Goal: Download file/media

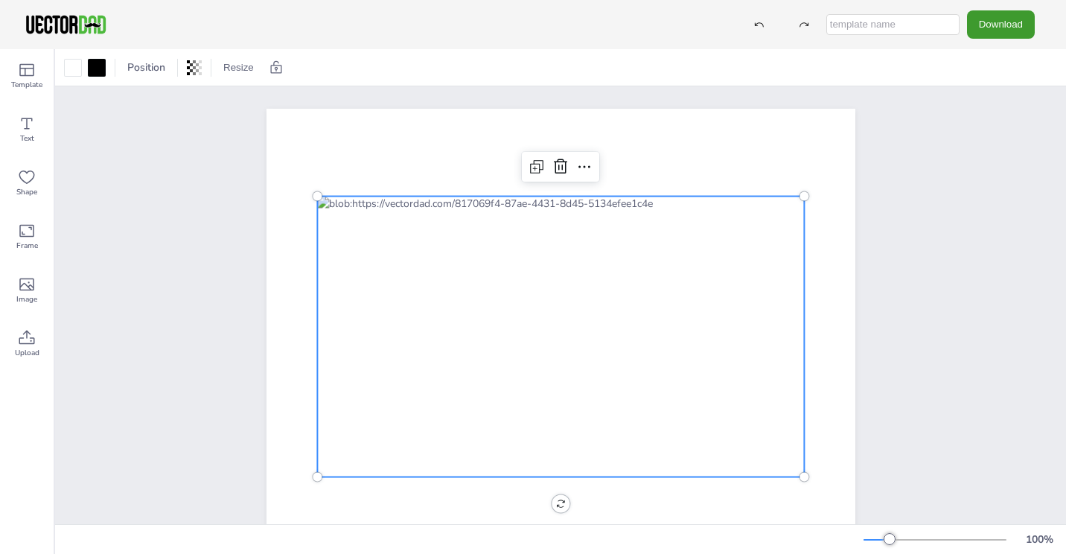
click at [360, 234] on div at bounding box center [560, 336] width 487 height 281
click at [977, 26] on button "Download" at bounding box center [1001, 24] width 68 height 28
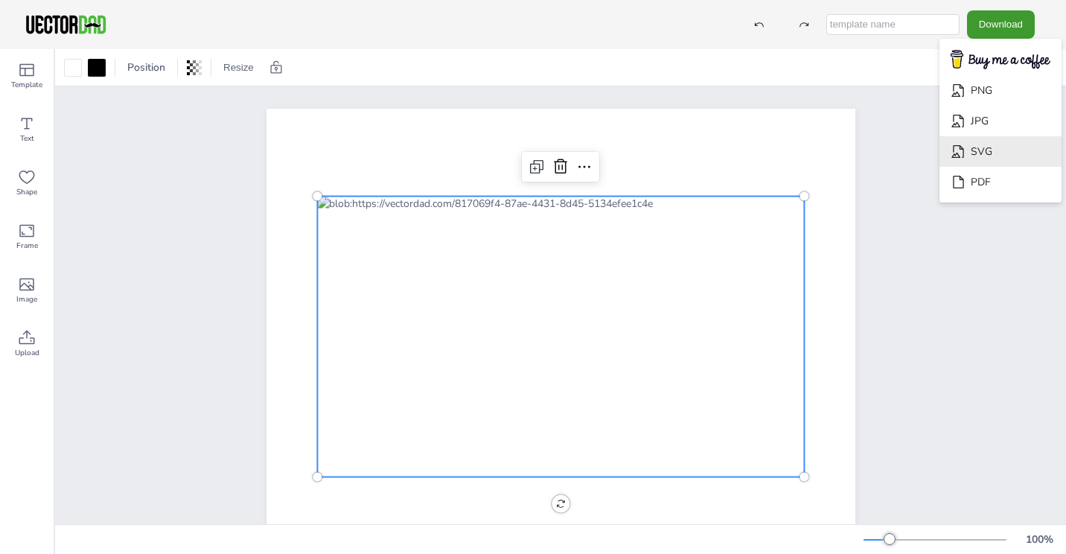
click at [972, 164] on li "SVG" at bounding box center [1000, 151] width 122 height 31
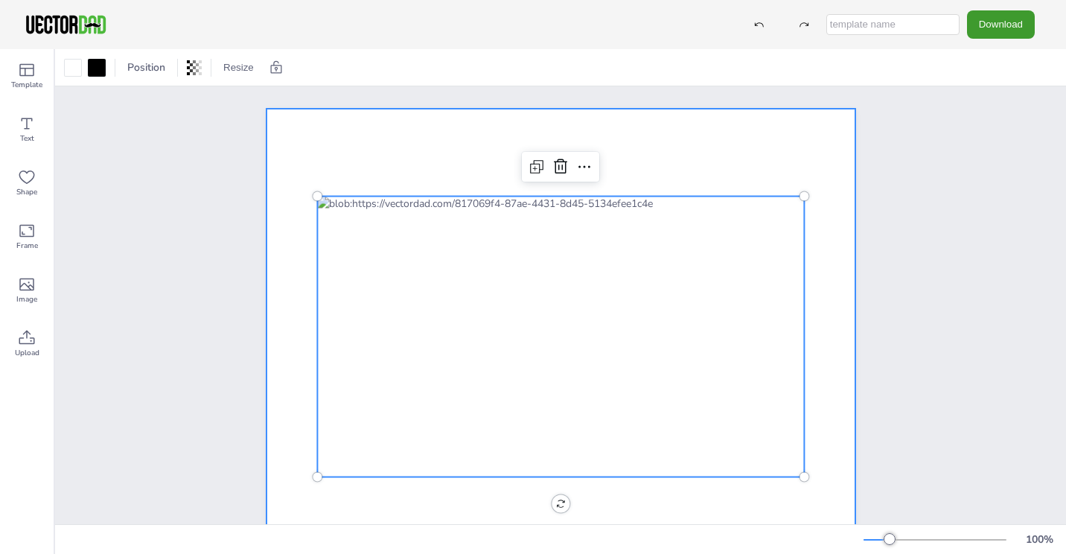
click at [340, 147] on div at bounding box center [560, 336] width 589 height 455
click at [479, 201] on div at bounding box center [560, 336] width 487 height 281
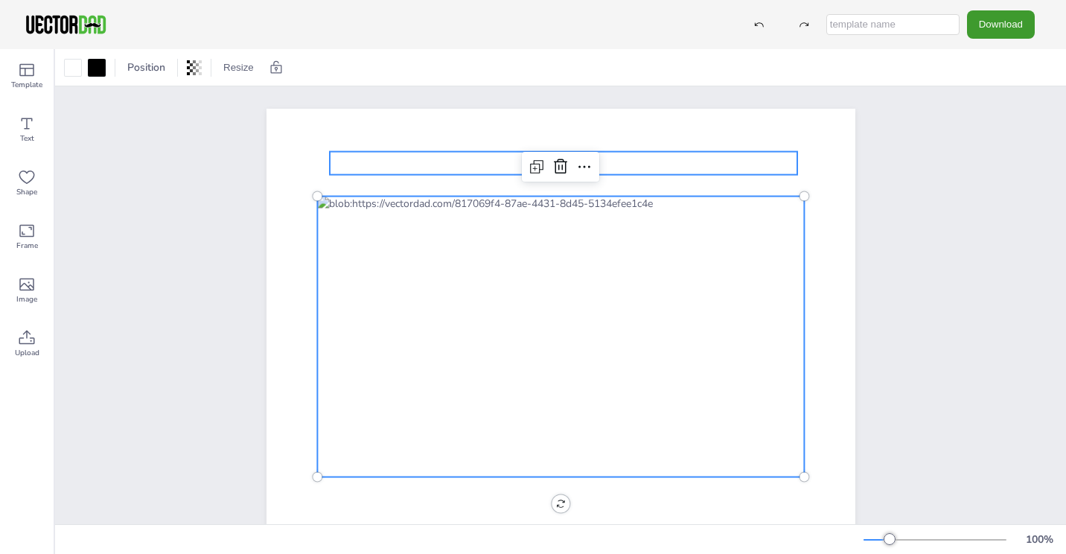
click at [427, 164] on p "[US_STATE]" at bounding box center [564, 163] width 468 height 23
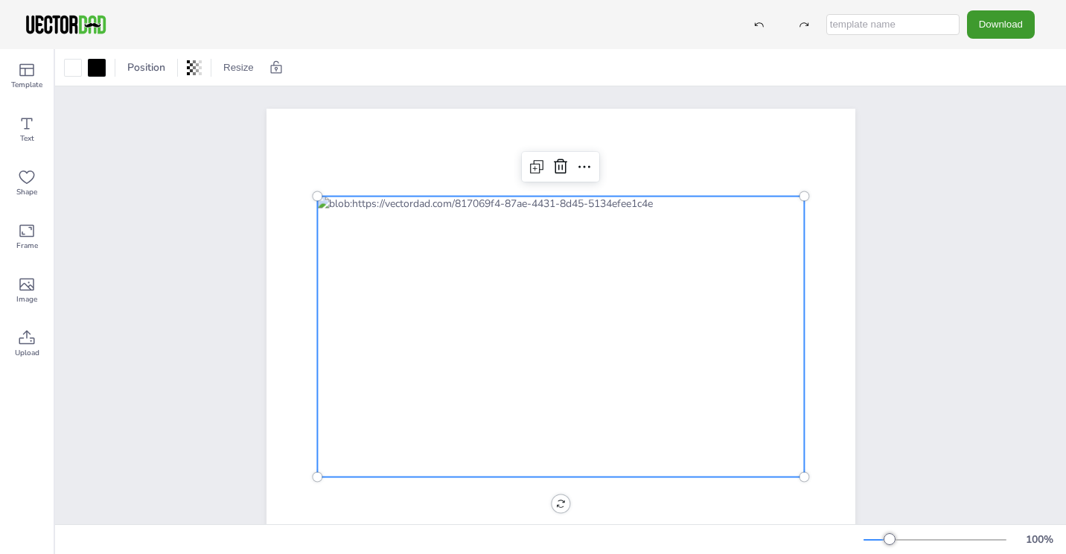
click at [404, 272] on div at bounding box center [560, 336] width 487 height 281
click at [575, 163] on icon at bounding box center [584, 167] width 18 height 18
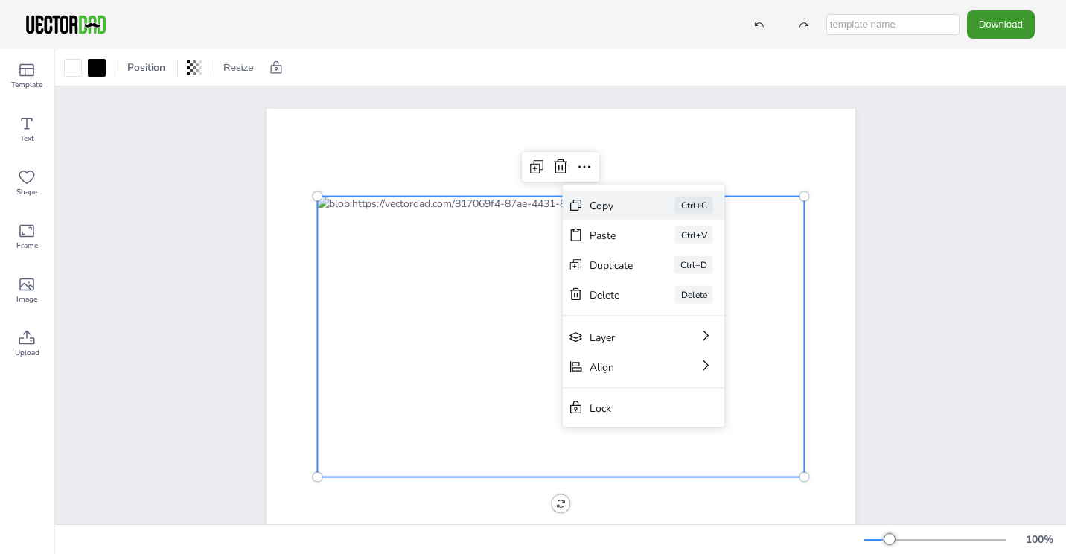
click at [583, 198] on div "Copy Ctrl+C" at bounding box center [644, 206] width 162 height 30
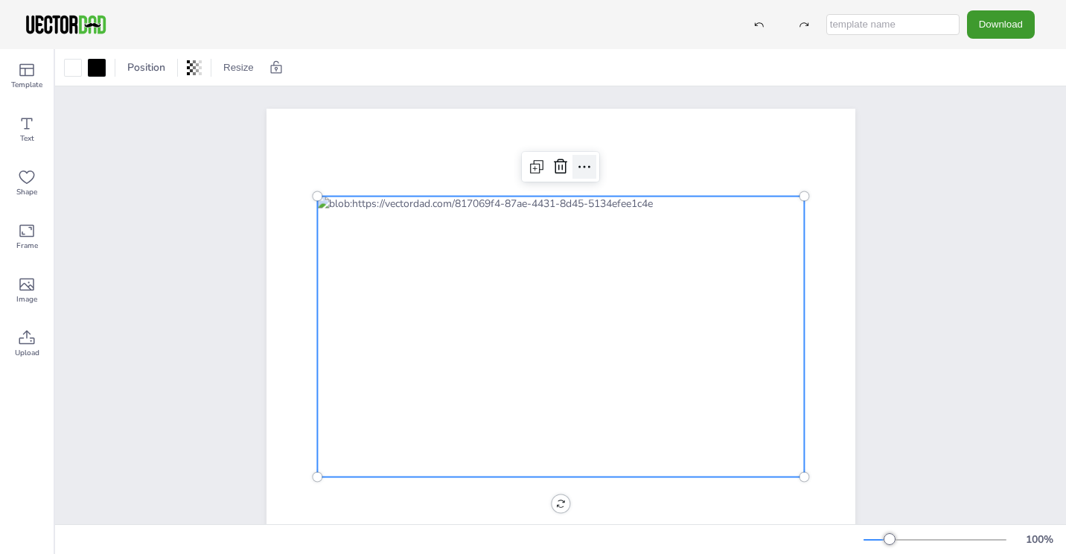
click at [579, 166] on icon at bounding box center [584, 166] width 12 height 2
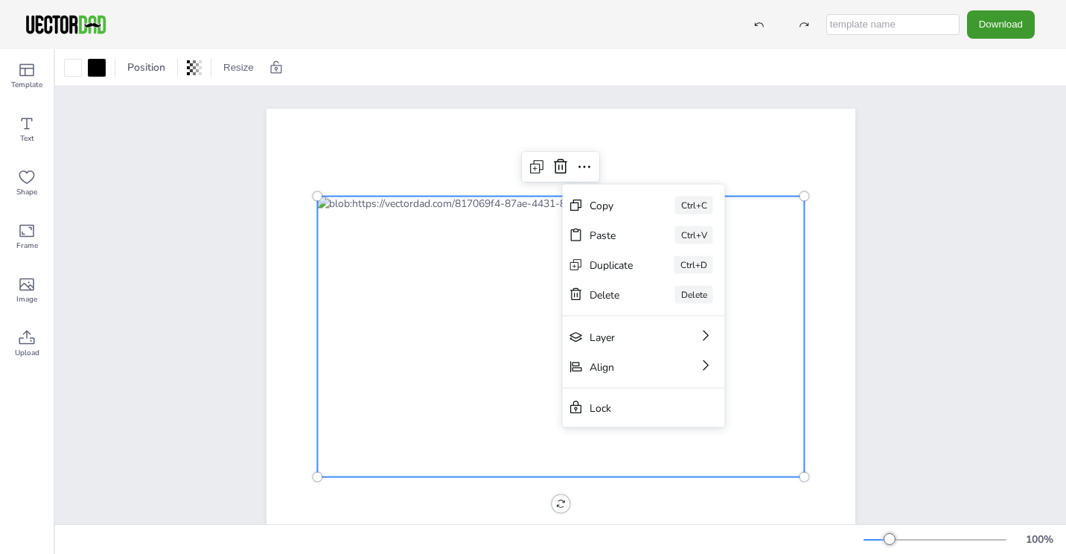
click at [865, 100] on div "[DOMAIN_NAME]" at bounding box center [560, 336] width 633 height 500
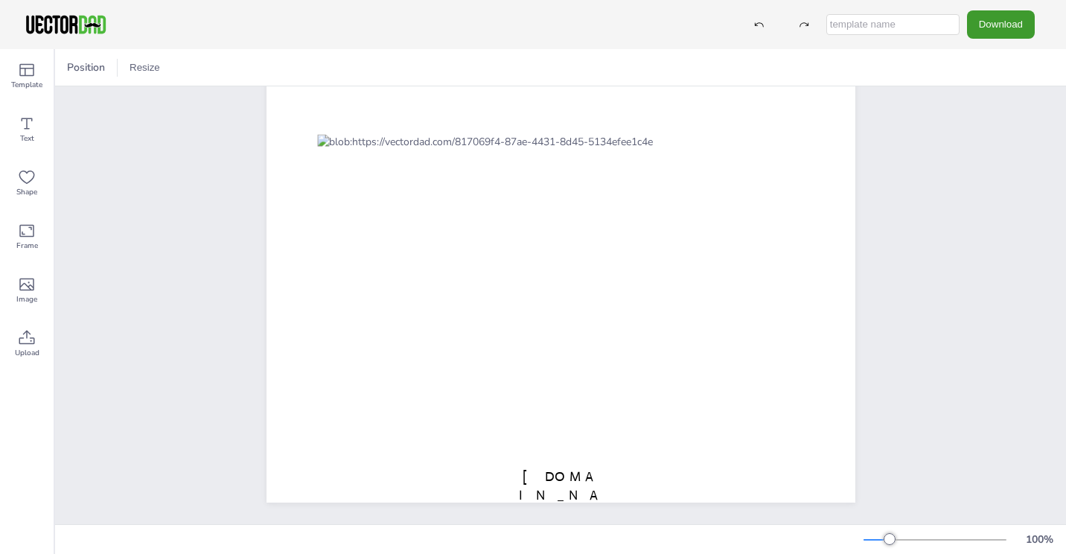
scroll to position [61, 0]
click at [519, 476] on span "[DOMAIN_NAME]" at bounding box center [560, 496] width 83 height 54
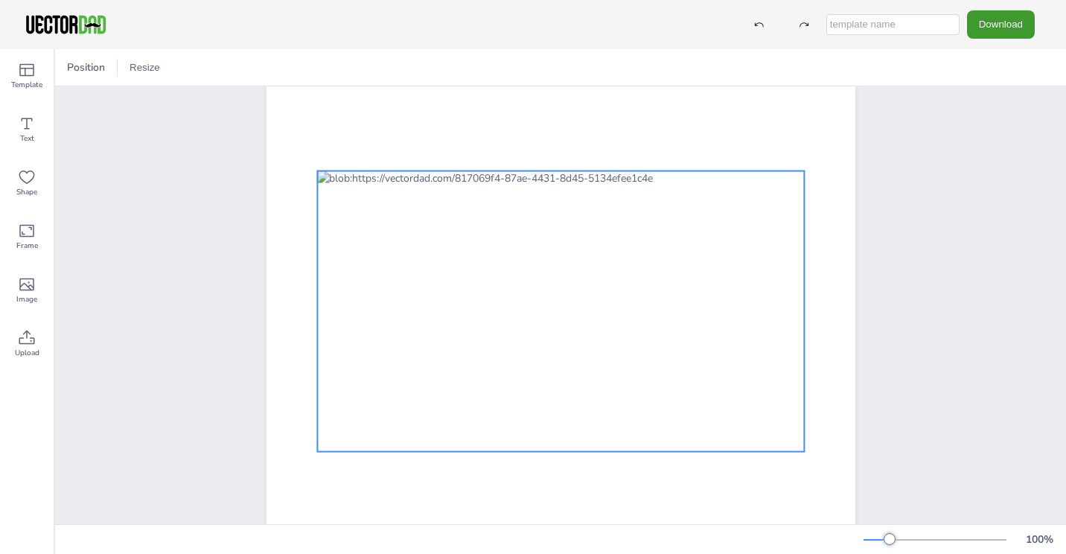
scroll to position [25, 0]
click at [356, 187] on div at bounding box center [560, 311] width 487 height 281
click at [417, 266] on div at bounding box center [560, 311] width 487 height 281
click at [432, 275] on div at bounding box center [560, 311] width 487 height 281
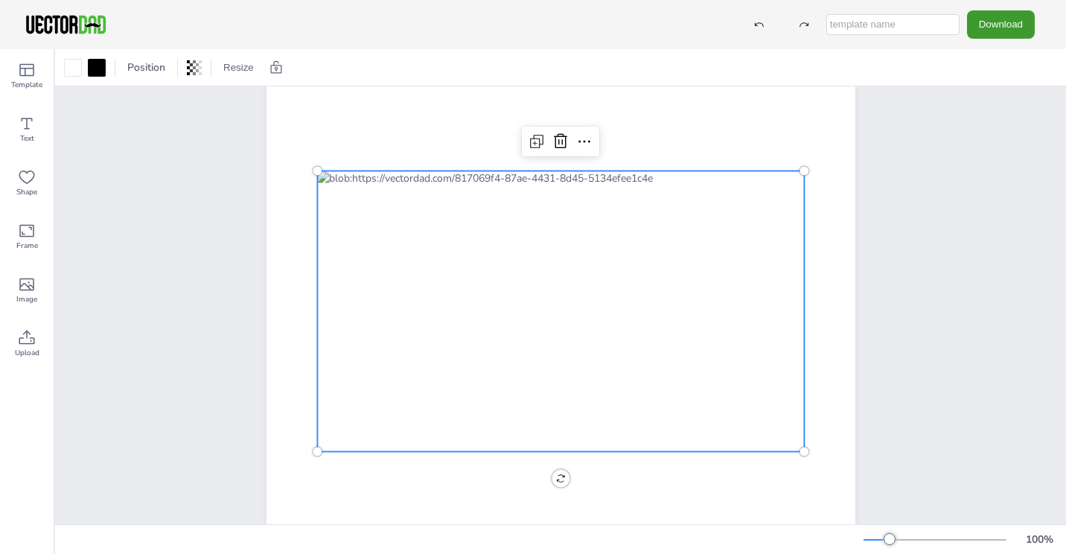
click at [432, 276] on div at bounding box center [560, 311] width 487 height 281
click at [427, 269] on div at bounding box center [560, 311] width 487 height 281
click at [428, 270] on div at bounding box center [560, 311] width 487 height 281
click at [345, 395] on div at bounding box center [560, 311] width 487 height 281
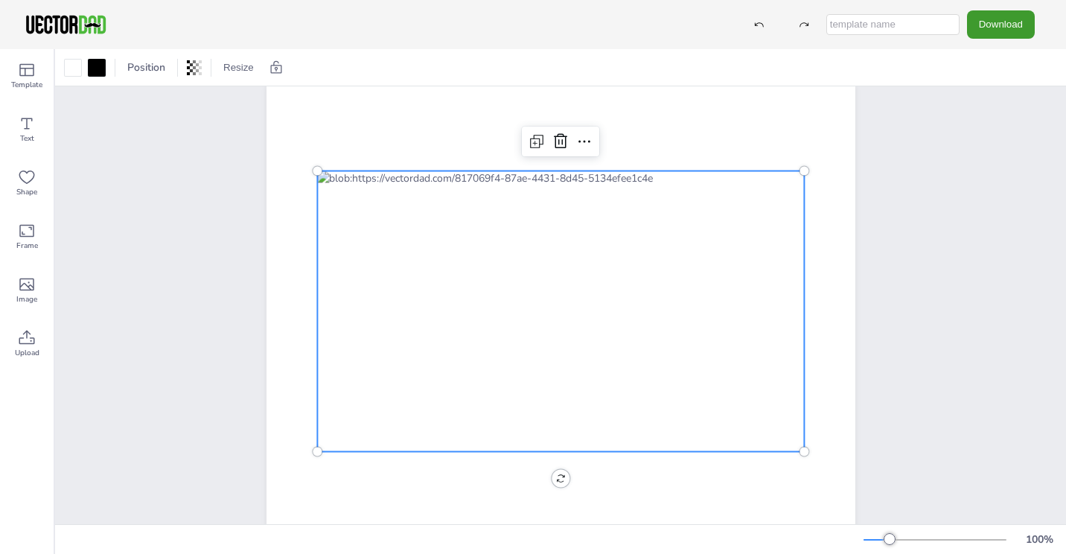
click at [345, 395] on div at bounding box center [560, 311] width 487 height 281
click at [342, 386] on div at bounding box center [560, 311] width 487 height 281
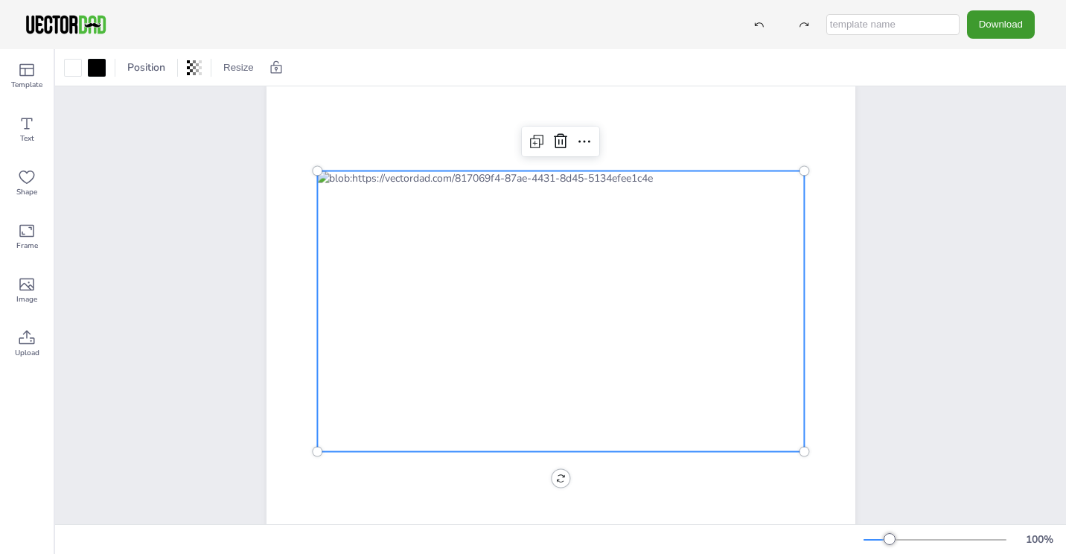
click at [342, 386] on div at bounding box center [560, 311] width 487 height 281
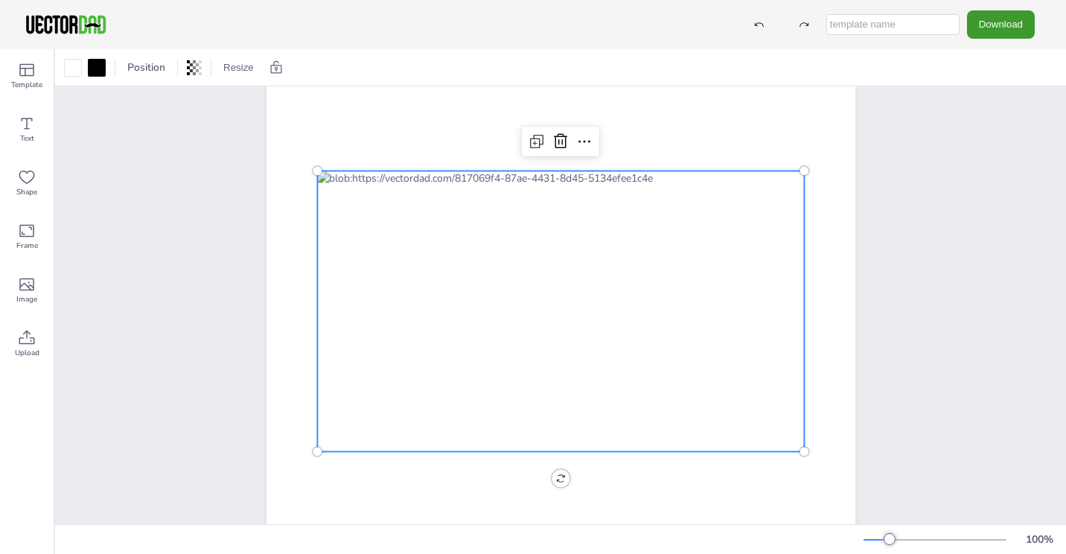
click at [342, 386] on div at bounding box center [560, 311] width 487 height 281
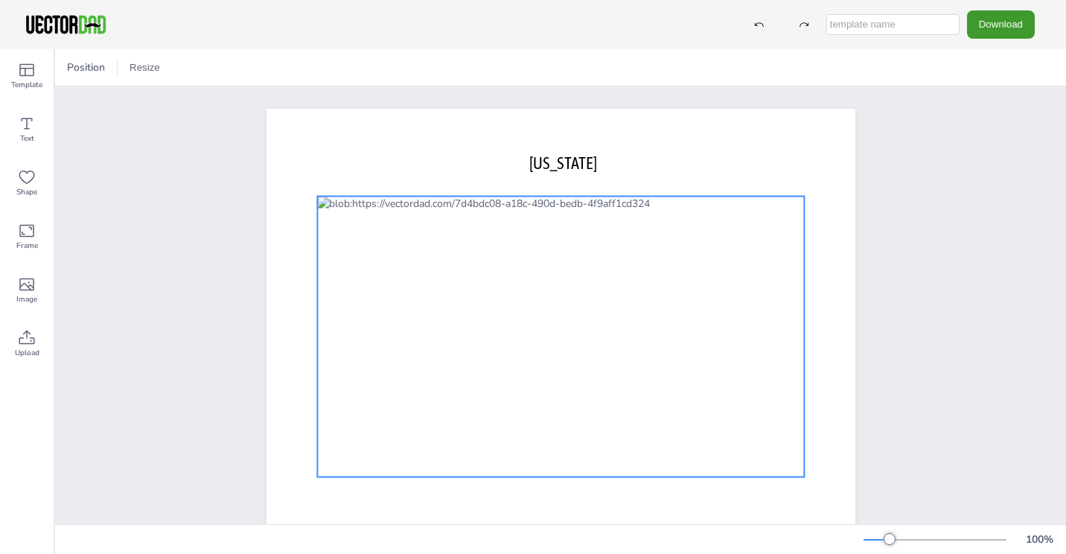
click at [490, 314] on div at bounding box center [560, 336] width 487 height 281
click at [483, 304] on div at bounding box center [560, 336] width 487 height 281
click at [483, 304] on div at bounding box center [563, 336] width 487 height 281
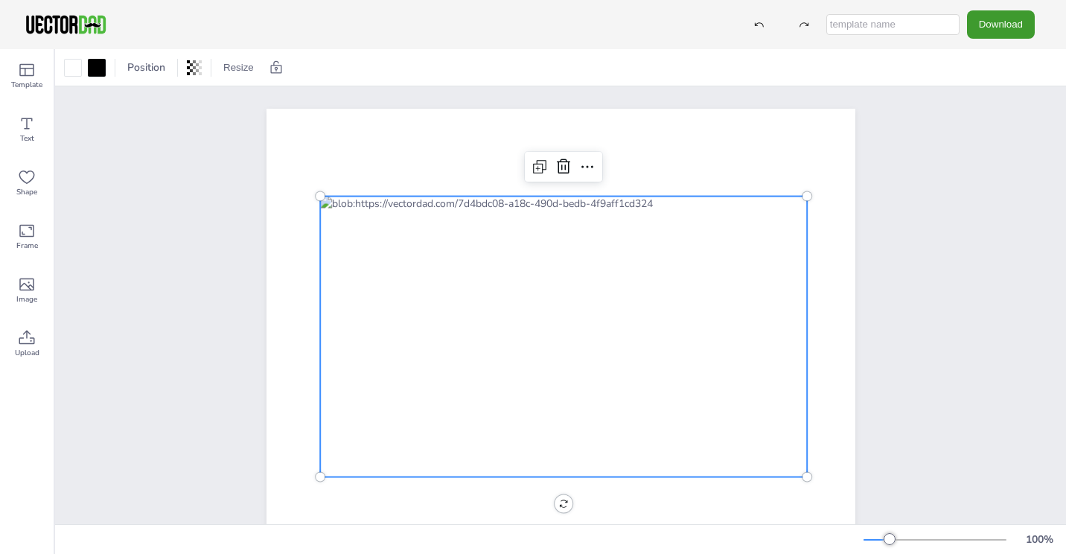
click at [494, 291] on div at bounding box center [563, 336] width 487 height 281
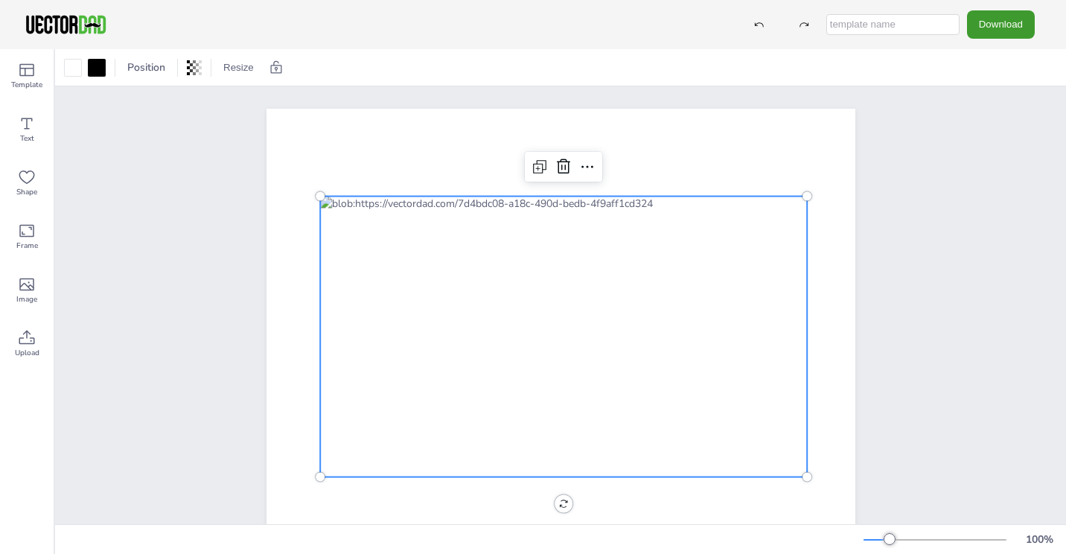
click at [494, 291] on div at bounding box center [563, 336] width 487 height 281
click at [96, 67] on div at bounding box center [97, 68] width 18 height 18
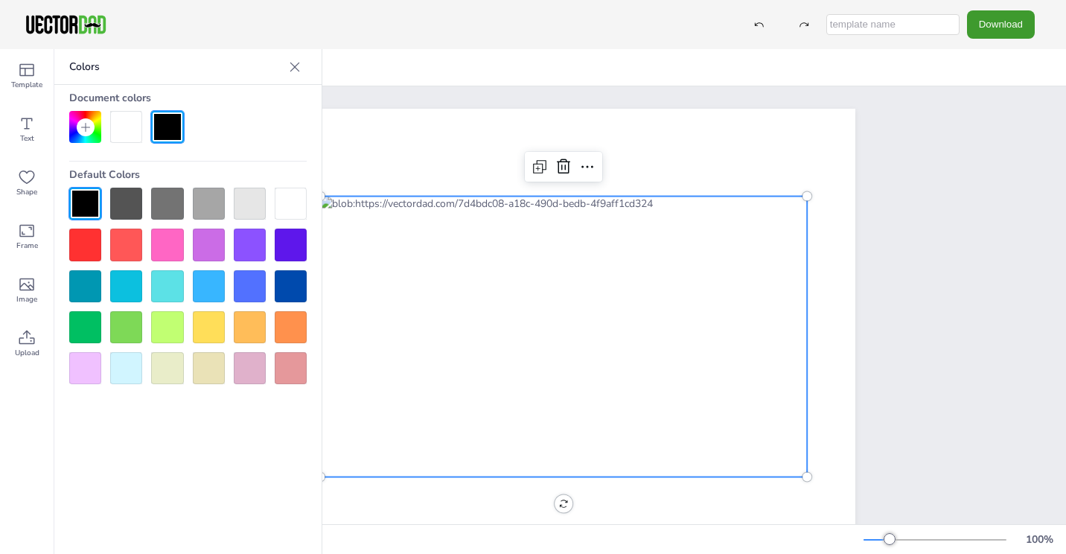
click at [161, 274] on div at bounding box center [167, 286] width 32 height 32
